Goal: Information Seeking & Learning: Learn about a topic

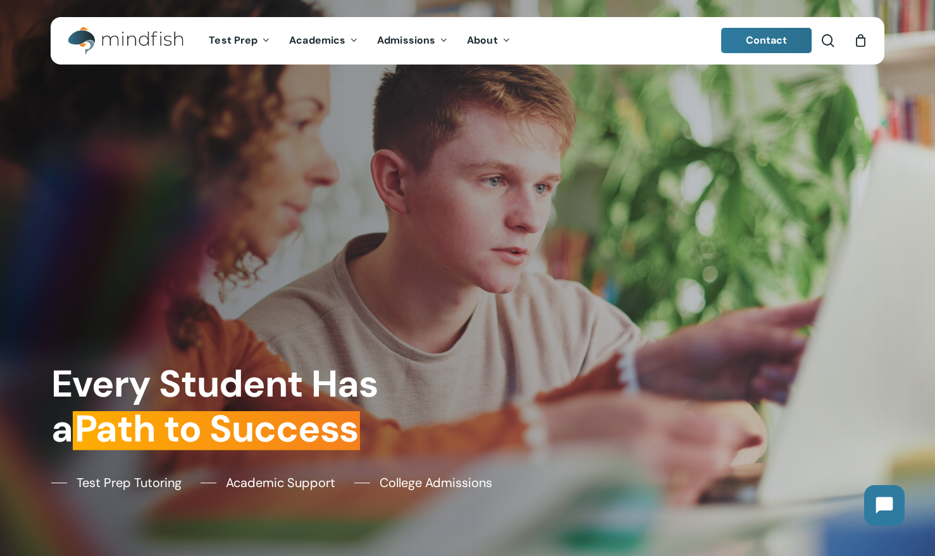
click at [863, 42] on div "0" at bounding box center [866, 37] width 14 height 14
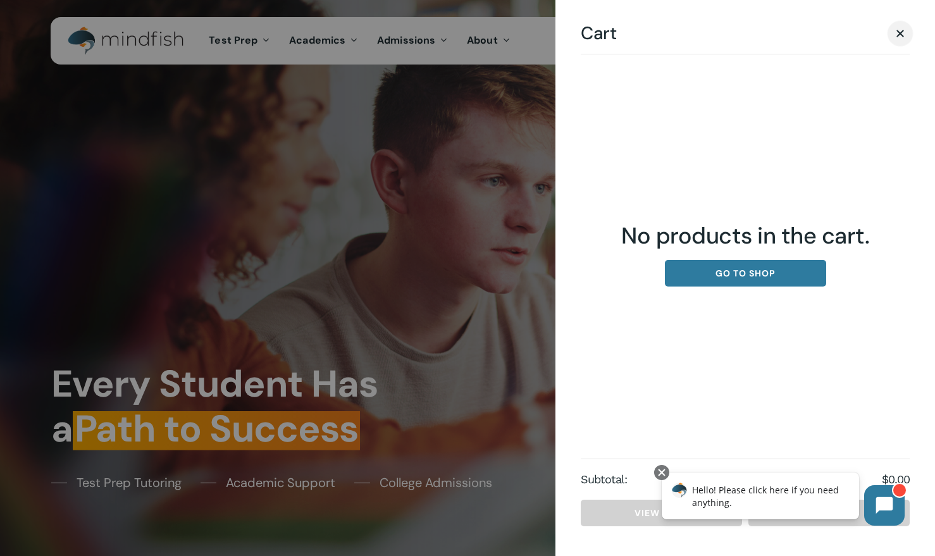
click at [900, 28] on span "Cart" at bounding box center [900, 32] width 13 height 9
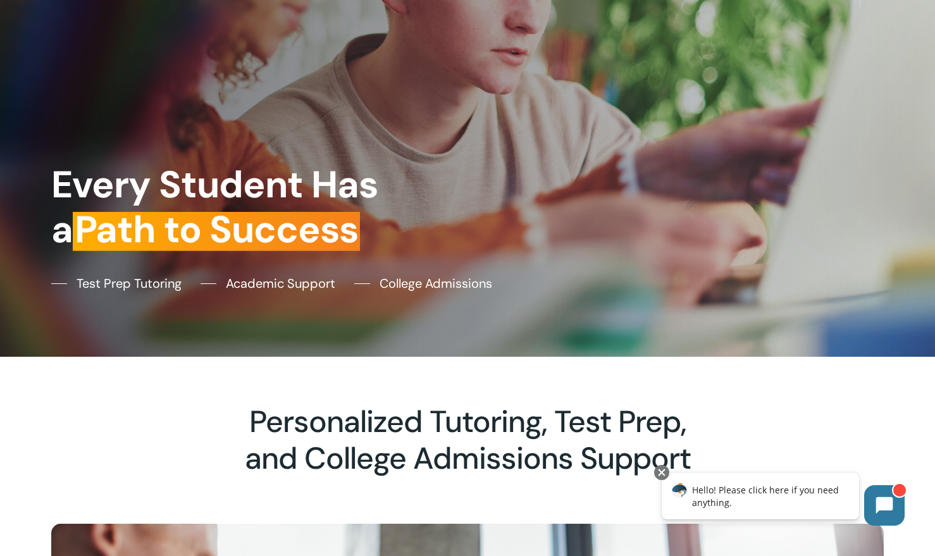
scroll to position [202, 0]
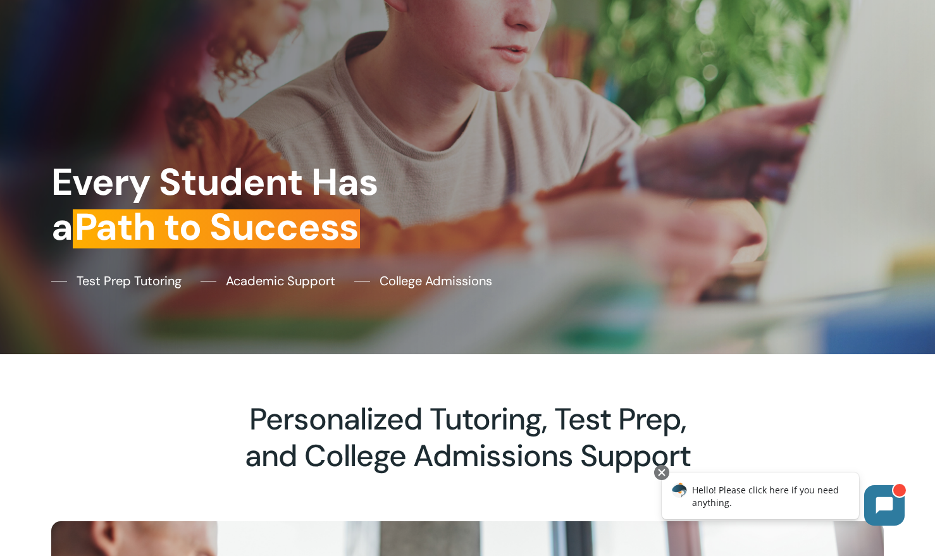
click at [800, 497] on div "Hello! Please click here if you need anything." at bounding box center [760, 496] width 197 height 47
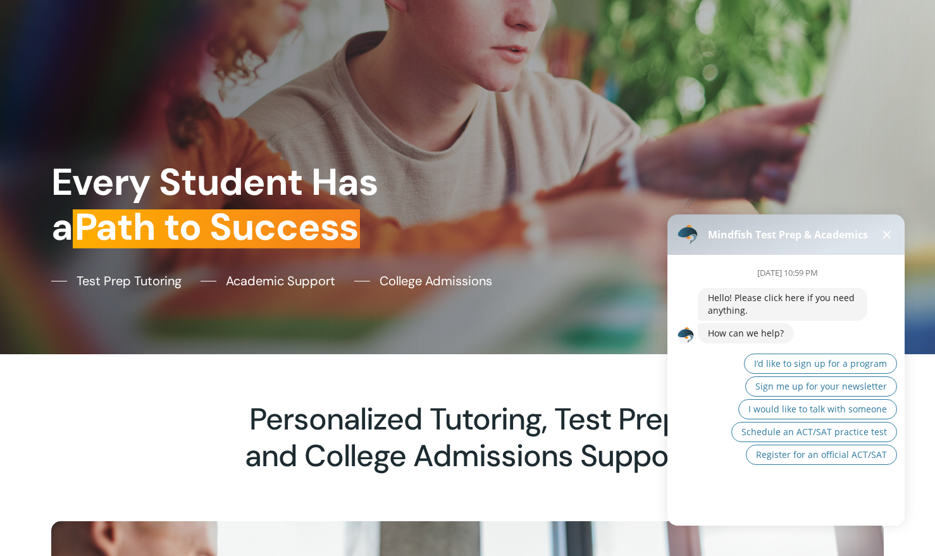
click at [885, 233] on span at bounding box center [888, 235] width 8 height 8
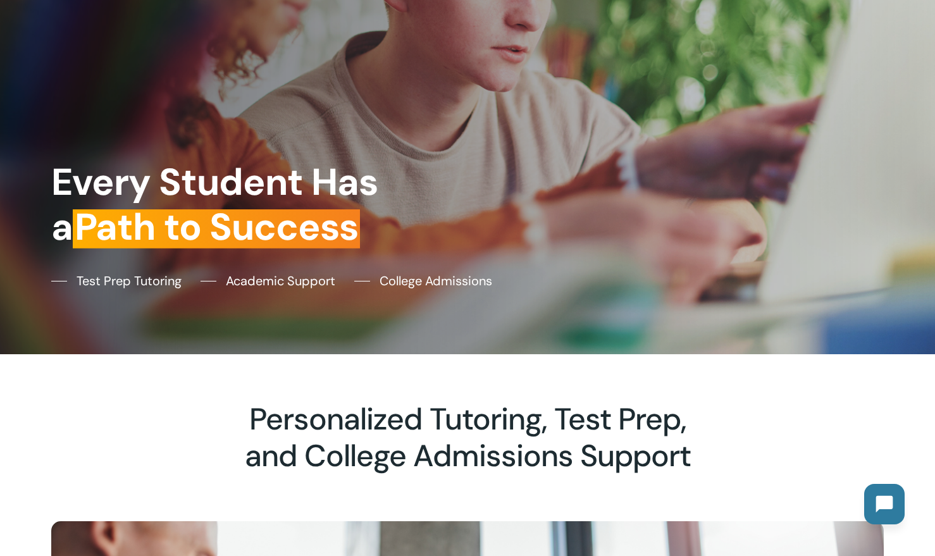
click at [879, 506] on icon at bounding box center [885, 504] width 17 height 17
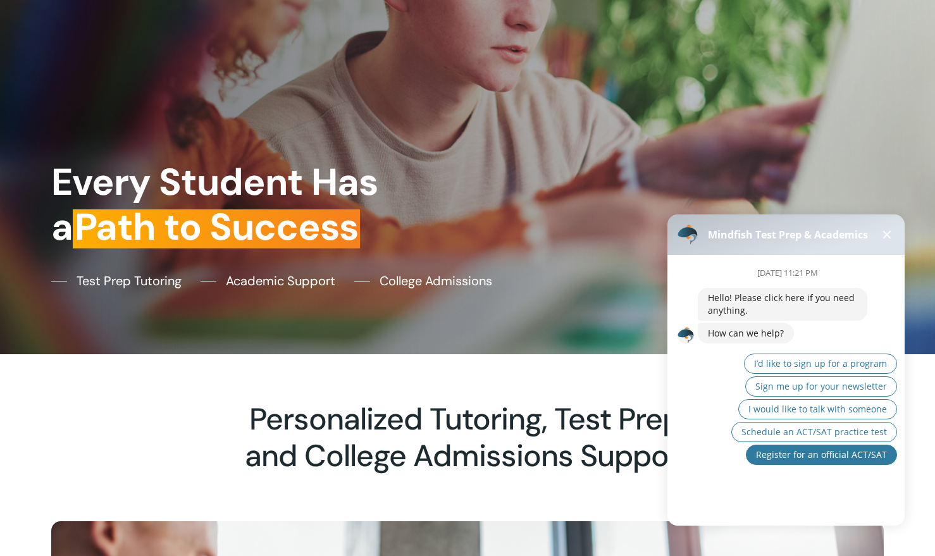
click at [825, 458] on span "Register for an official ACT/SAT" at bounding box center [821, 455] width 131 height 12
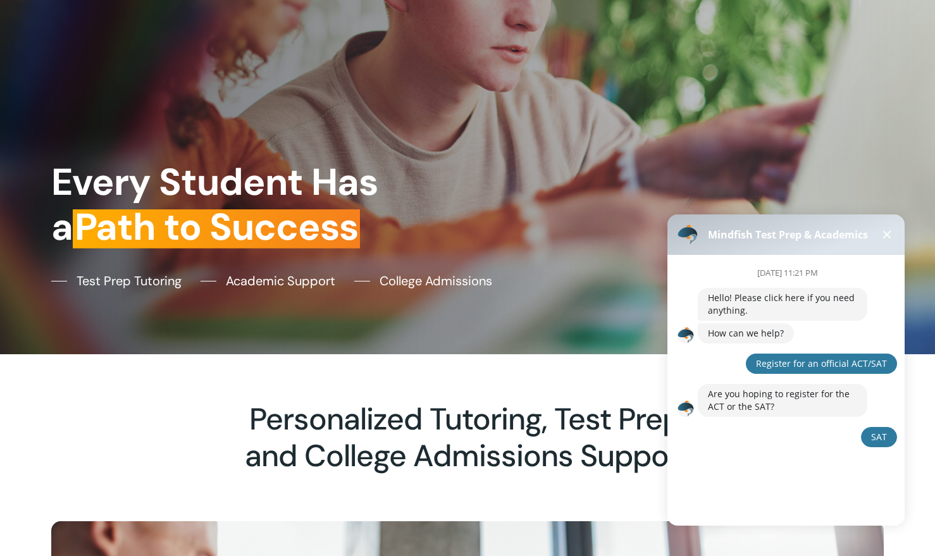
click at [874, 434] on span "SAT" at bounding box center [880, 437] width 16 height 12
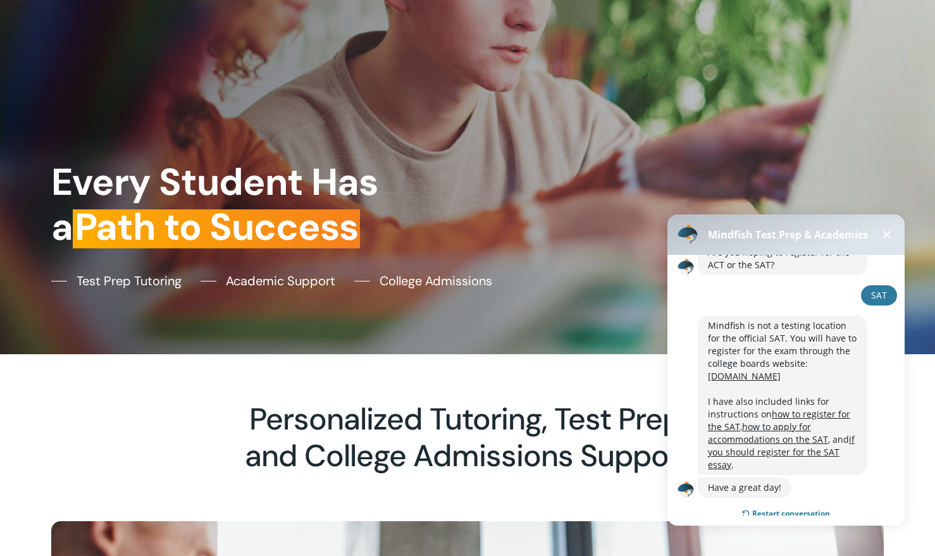
scroll to position [155, 0]
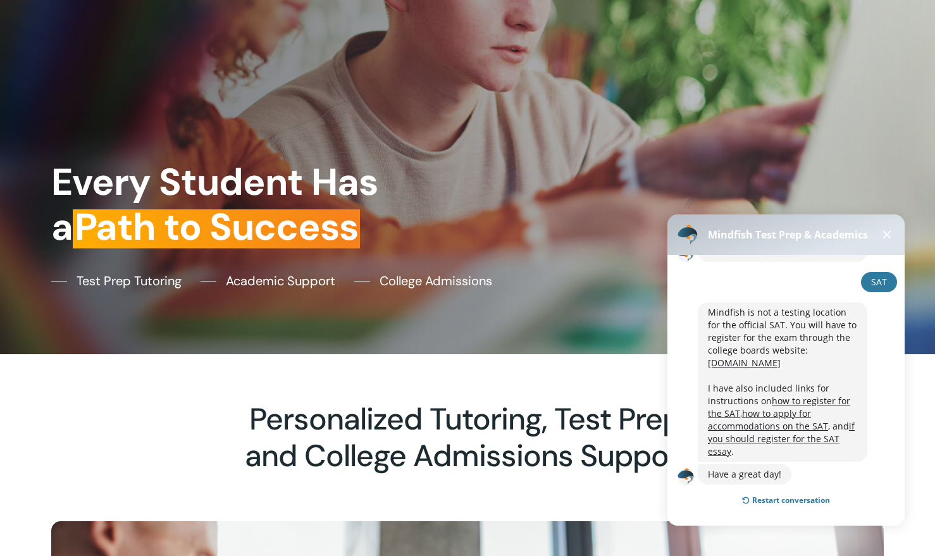
click at [781, 362] on link "[DOMAIN_NAME]" at bounding box center [744, 363] width 73 height 12
